Goal: Task Accomplishment & Management: Manage account settings

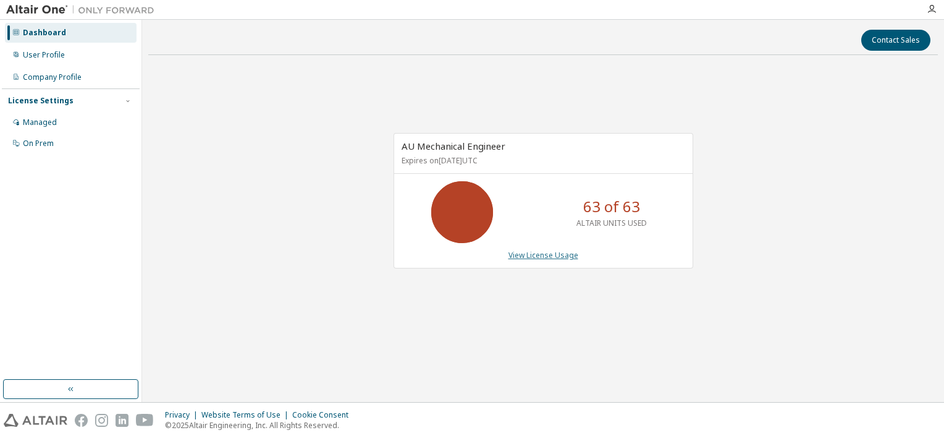
click at [557, 252] on link "View License Usage" at bounding box center [544, 255] width 70 height 11
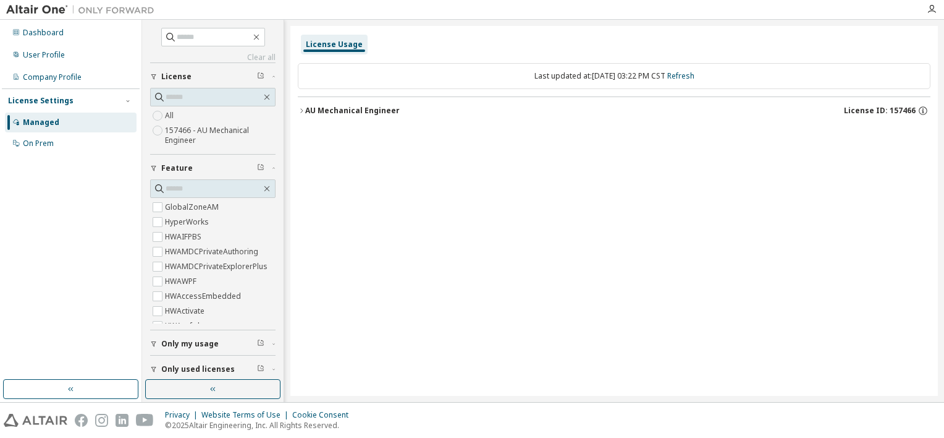
click at [439, 87] on div "Last updated at: [DATE] 03:22 PM CST Refresh" at bounding box center [614, 76] width 633 height 26
click at [317, 109] on div "AU Mechanical Engineer" at bounding box center [352, 111] width 95 height 10
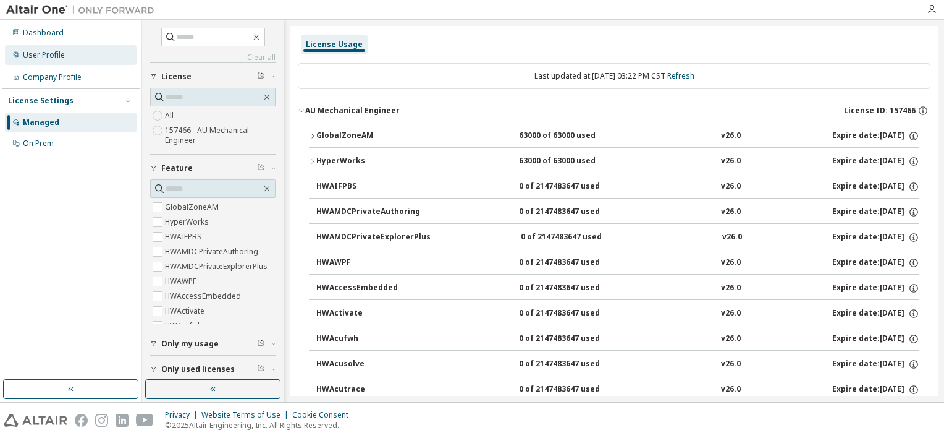
click at [40, 53] on div "User Profile" at bounding box center [44, 55] width 42 height 10
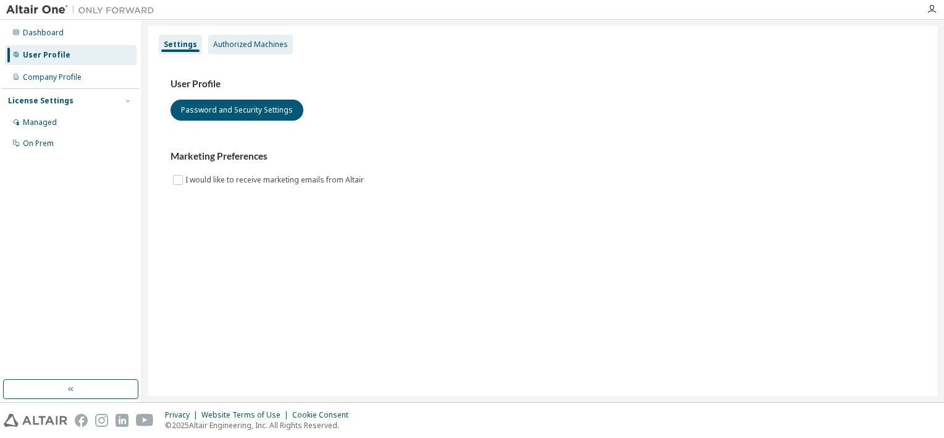
click at [239, 53] on div "Authorized Machines" at bounding box center [250, 45] width 85 height 20
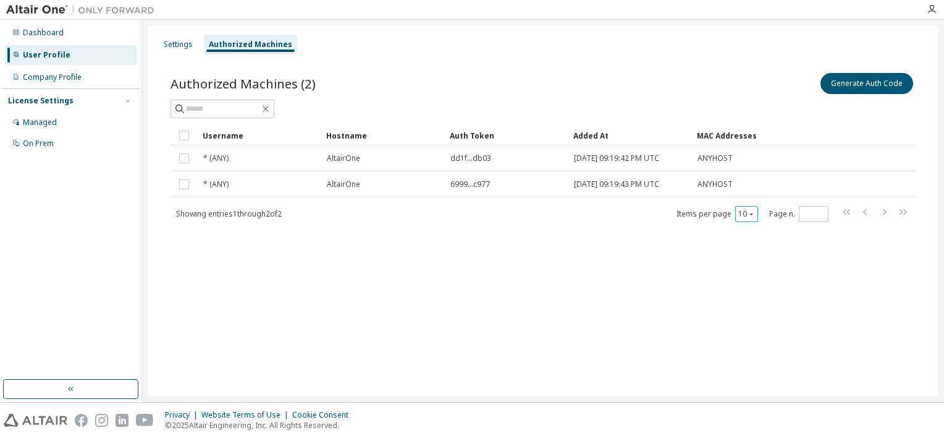
click at [748, 212] on icon "button" at bounding box center [751, 213] width 7 height 7
click at [788, 213] on span "Page n. *" at bounding box center [798, 214] width 59 height 16
click at [808, 211] on input "*" at bounding box center [813, 214] width 23 height 10
click at [818, 209] on input "*" at bounding box center [813, 214] width 23 height 10
type input "*"
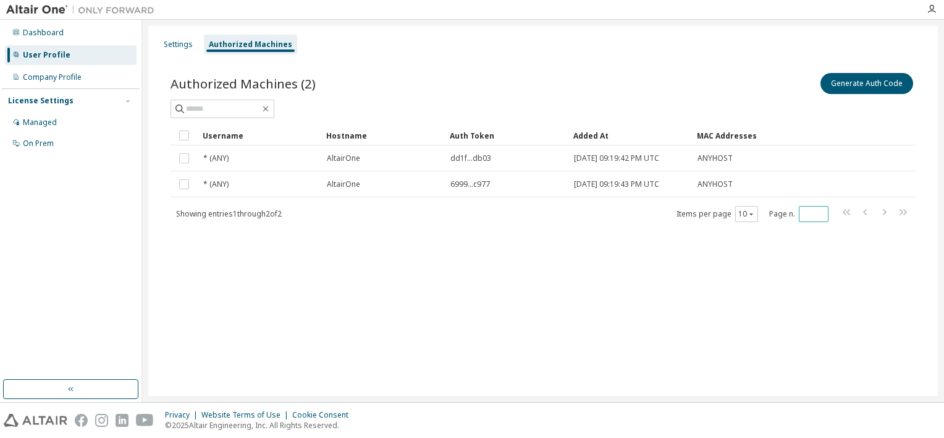
click at [819, 213] on input "*" at bounding box center [813, 214] width 23 height 10
drag, startPoint x: 804, startPoint y: 227, endPoint x: 790, endPoint y: 236, distance: 17.0
click at [802, 229] on div "Authorized Machines (2) Generate Auth Code Clear Load Save Save As Field Operat…" at bounding box center [543, 155] width 775 height 199
drag, startPoint x: 730, startPoint y: 252, endPoint x: 700, endPoint y: 252, distance: 30.3
click at [714, 253] on div "Authorized Machines (2) Generate Auth Code Clear Load Save Save As Field Operat…" at bounding box center [543, 155] width 775 height 199
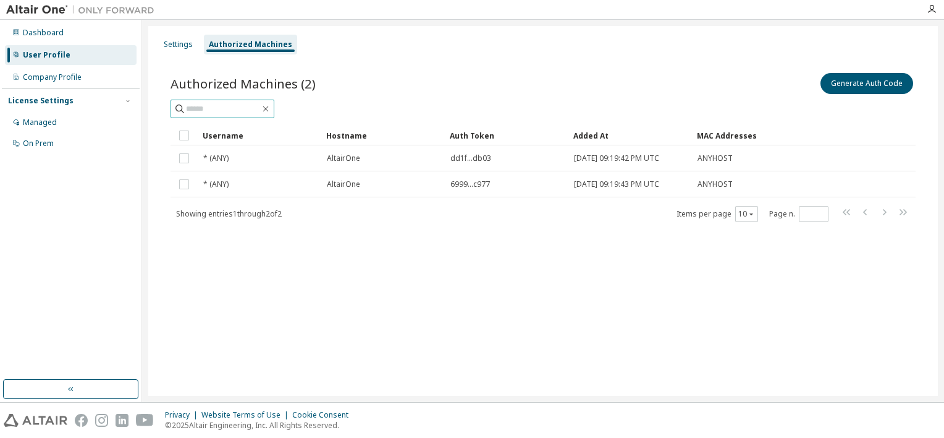
click at [260, 109] on input "text" at bounding box center [223, 109] width 74 height 12
click at [178, 52] on div "Settings" at bounding box center [178, 45] width 39 height 20
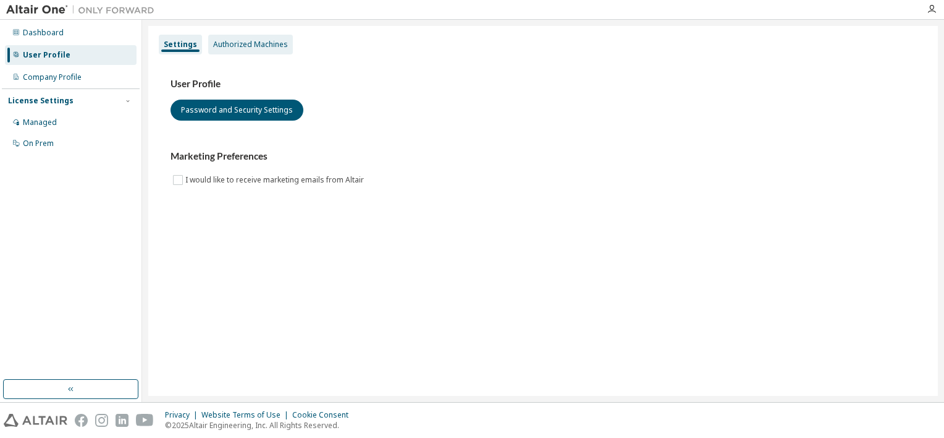
click at [230, 48] on div "Authorized Machines" at bounding box center [250, 45] width 75 height 10
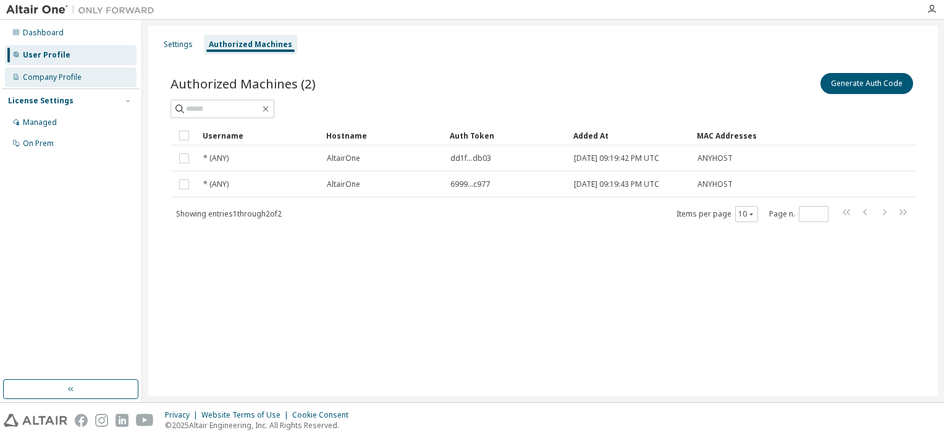
click at [66, 78] on div "Company Profile" at bounding box center [52, 77] width 59 height 10
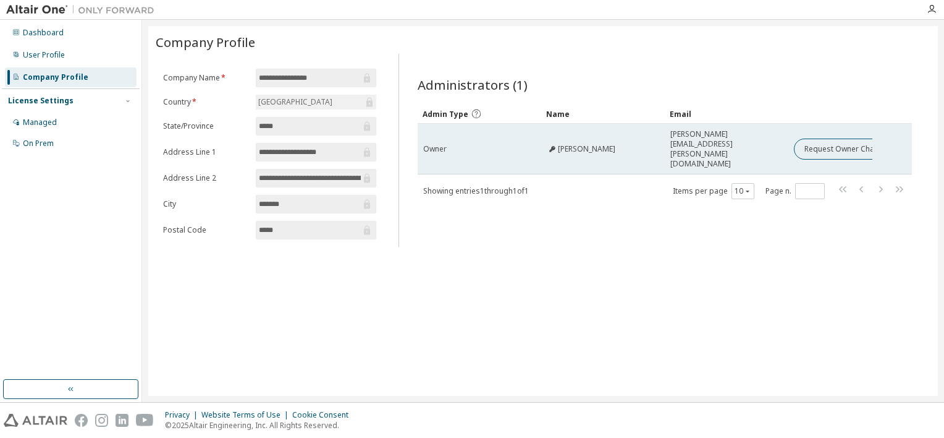
click at [494, 144] on div "Owner" at bounding box center [479, 149] width 112 height 10
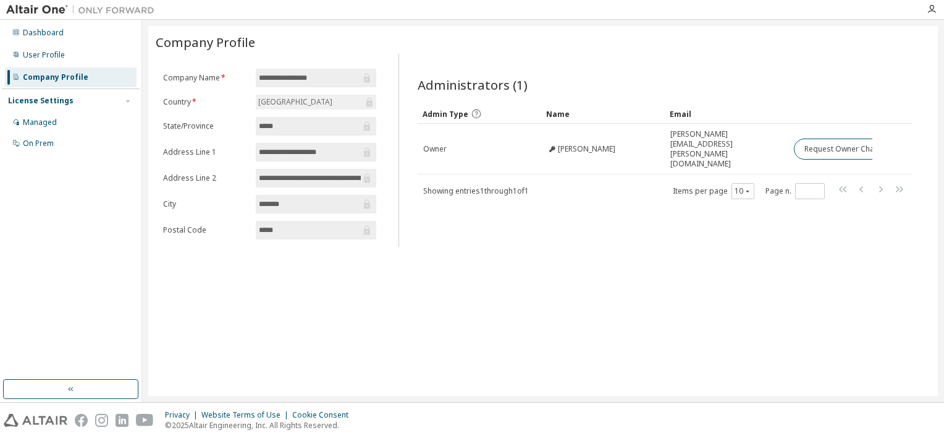
click at [38, 9] on img at bounding box center [83, 10] width 155 height 12
